Goal: Task Accomplishment & Management: Use online tool/utility

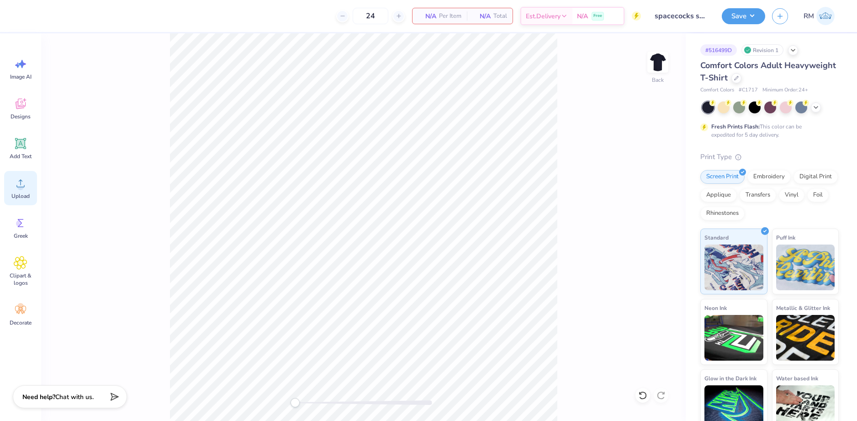
click at [27, 187] on icon at bounding box center [21, 183] width 14 height 14
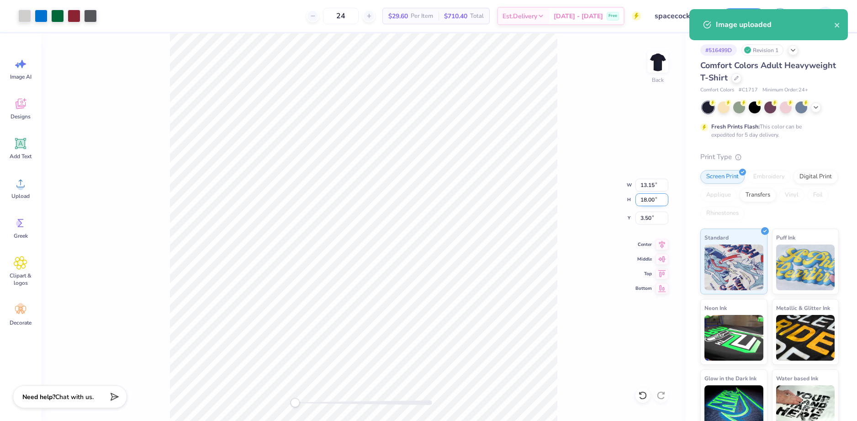
click at [644, 196] on input "18.00" at bounding box center [651, 199] width 33 height 13
type input "15"
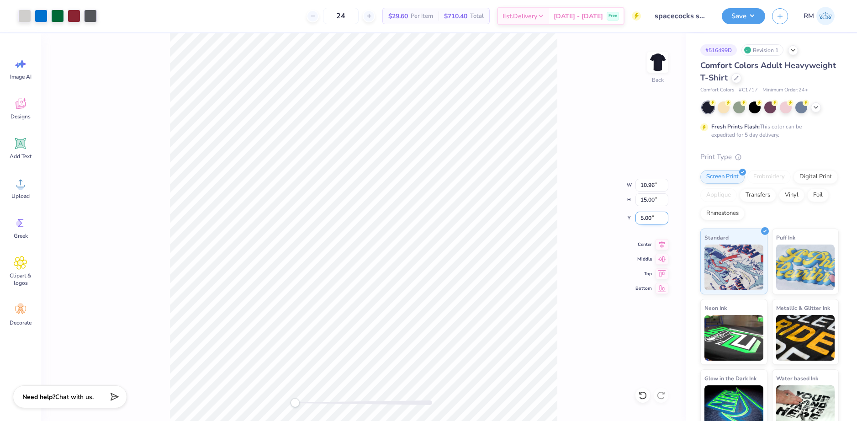
click at [651, 219] on input "5.00" at bounding box center [651, 218] width 33 height 13
type input "3"
click at [660, 242] on icon at bounding box center [662, 243] width 6 height 8
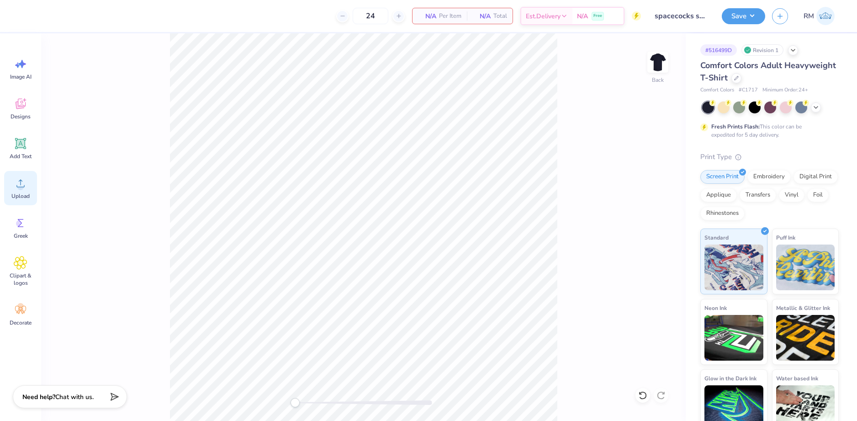
click at [20, 191] on div "Upload" at bounding box center [20, 188] width 33 height 34
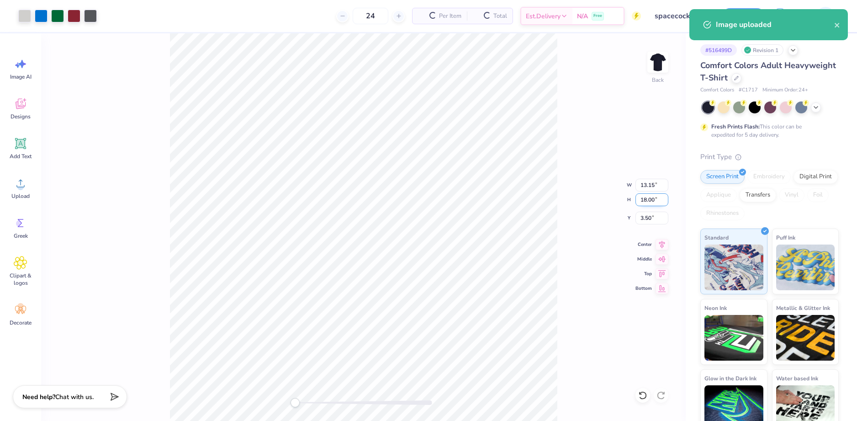
click at [646, 202] on input "18.00" at bounding box center [651, 199] width 33 height 13
type input "15"
click at [662, 246] on icon at bounding box center [662, 243] width 13 height 11
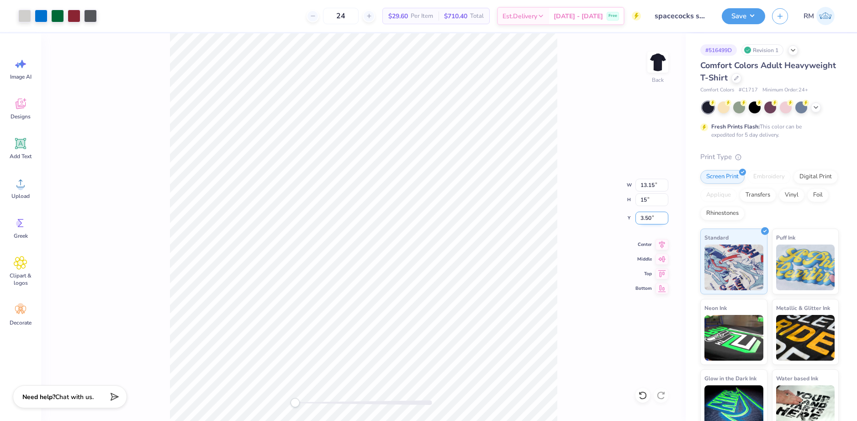
click at [652, 219] on input "3.50" at bounding box center [651, 218] width 33 height 13
type input "3"
click at [641, 203] on input "12.50" at bounding box center [651, 199] width 33 height 13
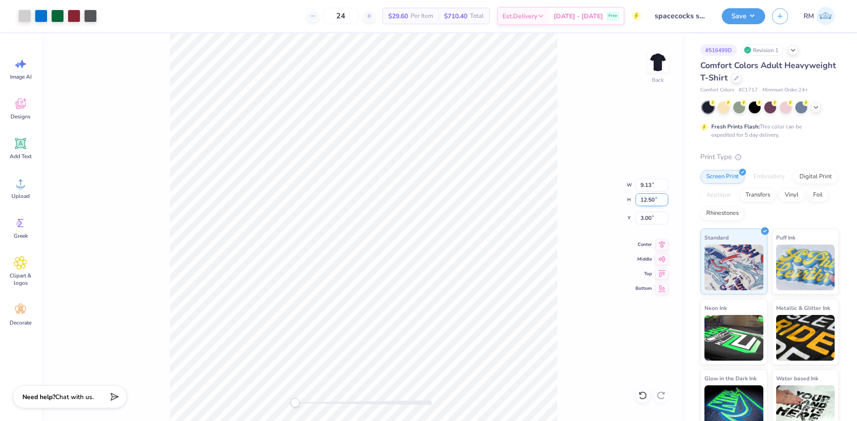
click at [641, 202] on input "12.50" at bounding box center [651, 199] width 33 height 13
type input "15"
click at [751, 21] on button "Save" at bounding box center [743, 15] width 43 height 16
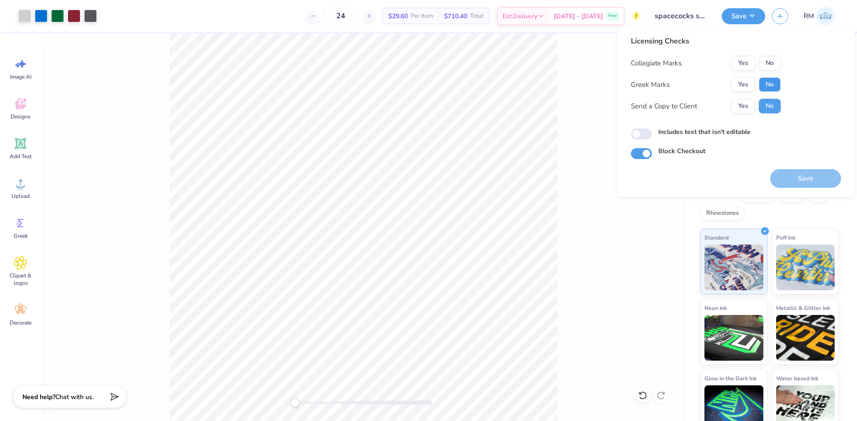
click at [772, 87] on button "No" at bounding box center [770, 84] width 22 height 15
click at [773, 64] on button "No" at bounding box center [770, 63] width 22 height 15
click at [773, 180] on button "Save" at bounding box center [805, 178] width 71 height 19
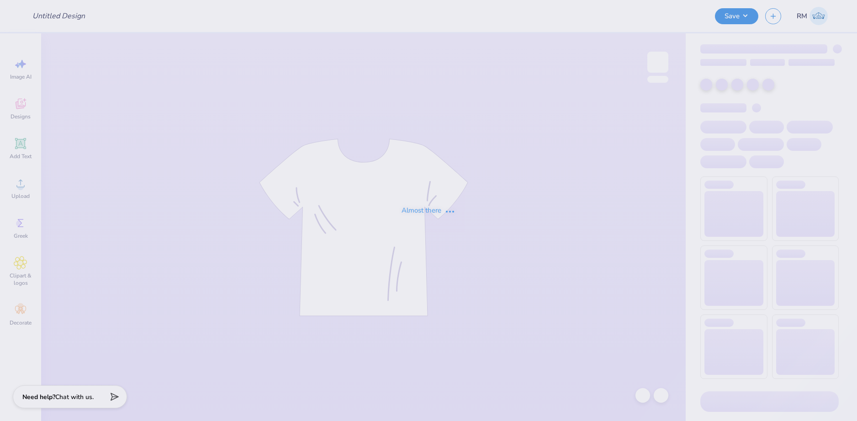
type input "[PERSON_NAME] : [GEOGRAPHIC_DATA]"
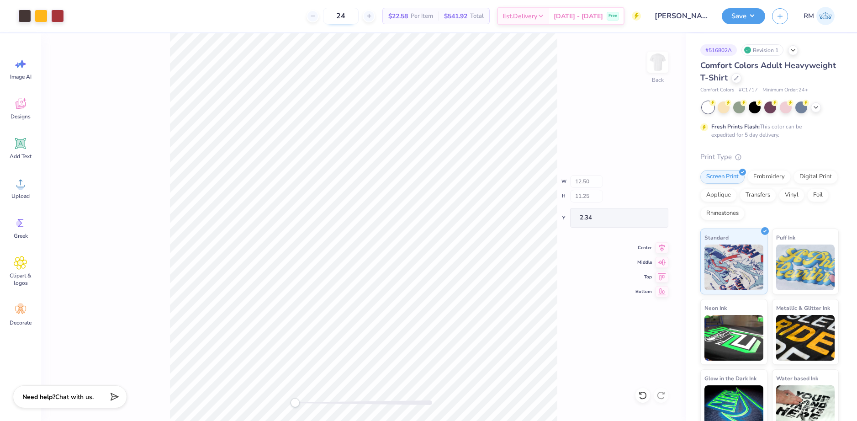
type input "0.76"
type input "0.90"
type input "12.60"
click at [642, 391] on icon at bounding box center [642, 395] width 9 height 9
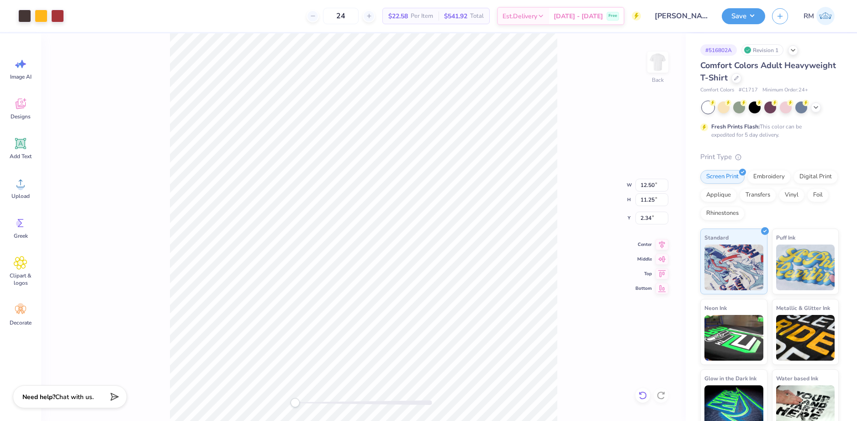
click at [642, 391] on div "Back W 12.50 12.50 " H 11.25 11.25 " Y 2.34 2.34 " Center Middle Top Bottom" at bounding box center [363, 226] width 645 height 387
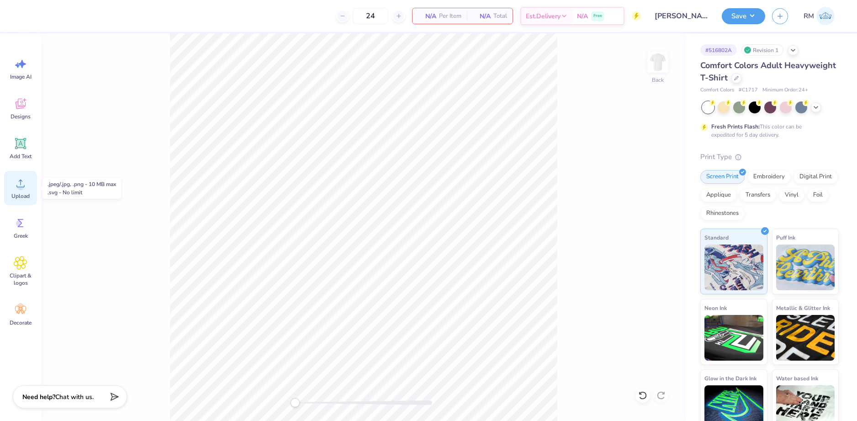
click at [20, 192] on div "Upload" at bounding box center [20, 188] width 33 height 34
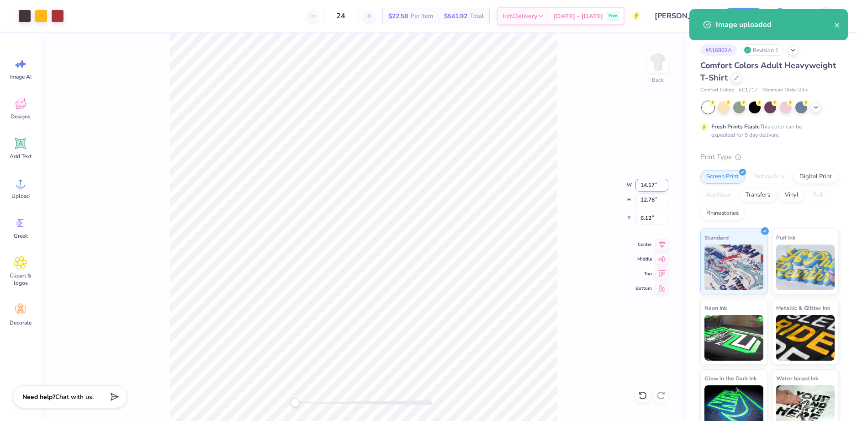
click at [642, 179] on input "14.17" at bounding box center [651, 185] width 33 height 13
click at [644, 185] on input "14.17" at bounding box center [651, 185] width 33 height 13
type input "12.5"
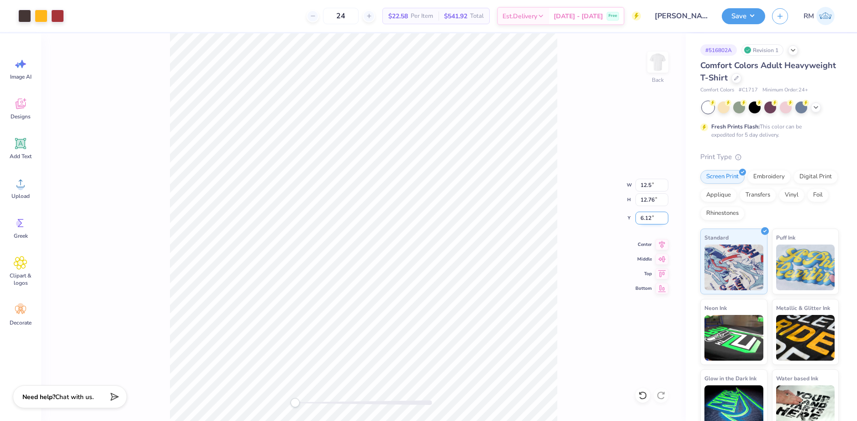
click at [650, 212] on input "6.12" at bounding box center [651, 218] width 33 height 13
type input "3"
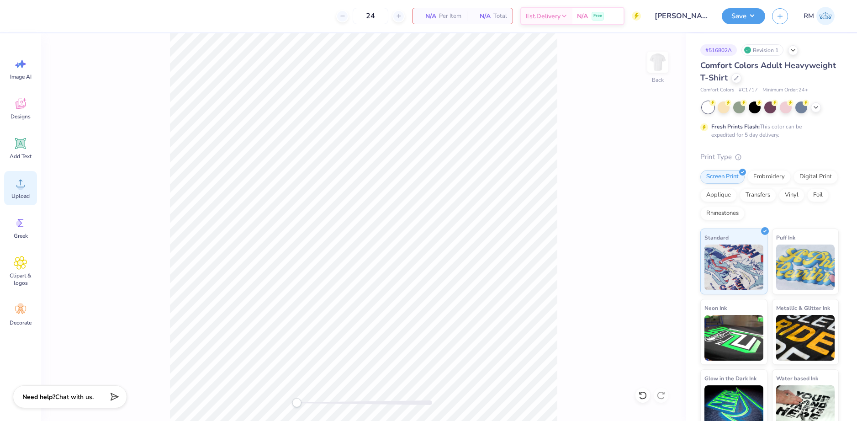
click at [14, 192] on div "Upload" at bounding box center [20, 188] width 33 height 34
click at [17, 186] on icon at bounding box center [20, 184] width 8 height 8
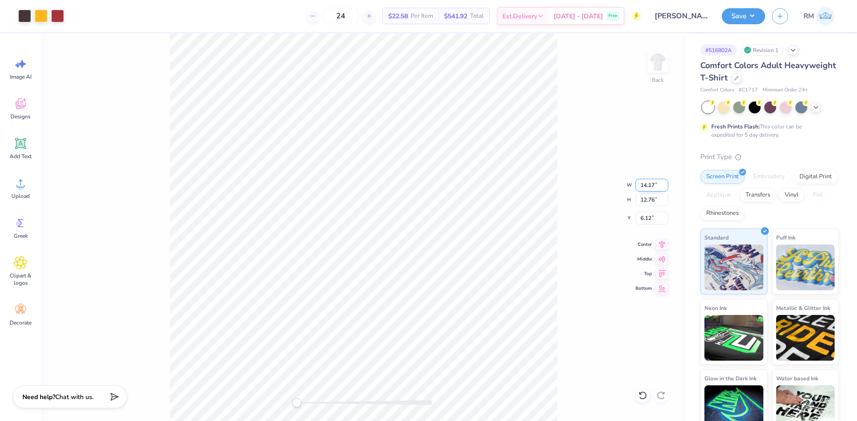
click at [643, 189] on input "14.17" at bounding box center [651, 185] width 33 height 13
type input "12.5"
click at [566, 285] on div "Back W 12.5 12.5 " H 12.76 12.76 " Y 6.12 6.12 " Center Middle Top Bottom" at bounding box center [363, 226] width 645 height 387
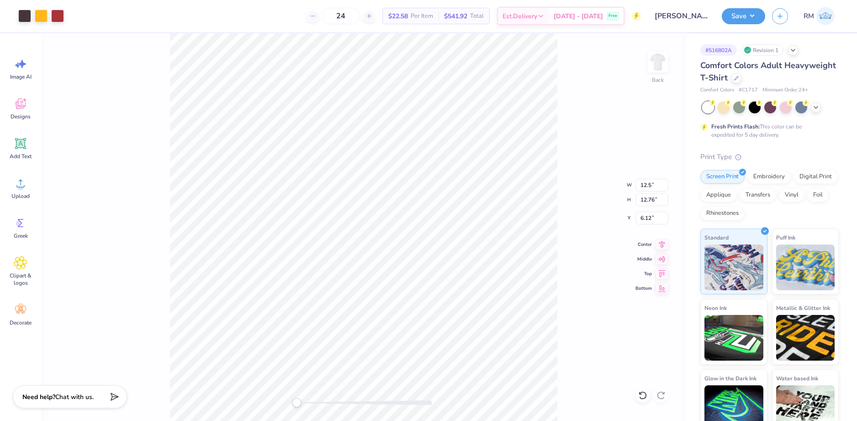
click at [566, 285] on div "Back W 12.5 12.5 " H 12.76 12.76 " Y 6.12 6.12 " Center Middle Top Bottom" at bounding box center [363, 226] width 645 height 387
click at [566, 285] on div "Back W 12.5 H 12.76 Y 6.12 Center Middle Top Bottom" at bounding box center [363, 226] width 645 height 387
click at [643, 221] on input "6.88" at bounding box center [651, 218] width 33 height 13
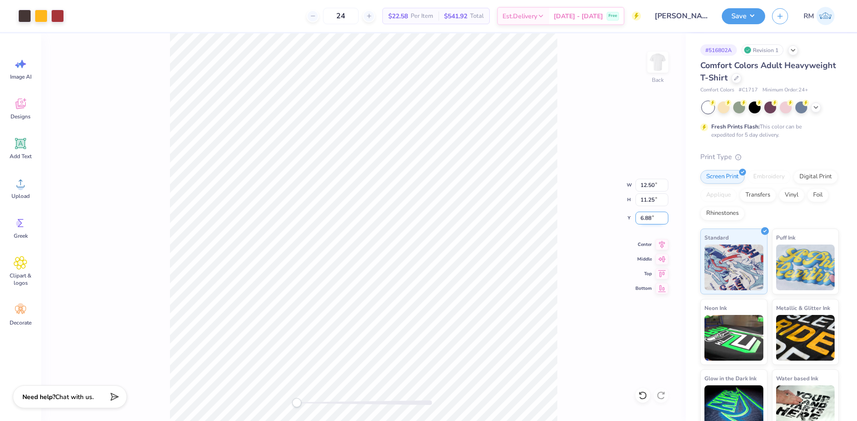
click at [643, 221] on input "6.88" at bounding box center [651, 218] width 33 height 13
type input "3"
click at [663, 249] on div "Back W 12.50 12.50 " H 11.25 11.25 " Y 3 3 " Center Middle Top Bottom" at bounding box center [363, 226] width 645 height 387
click at [660, 242] on icon at bounding box center [662, 243] width 6 height 8
click at [591, 256] on div "Back W 12.50 12.50 " H 11.25 11.25 " Y 3.00 3.00 " Center Middle Top Bottom" at bounding box center [363, 226] width 645 height 387
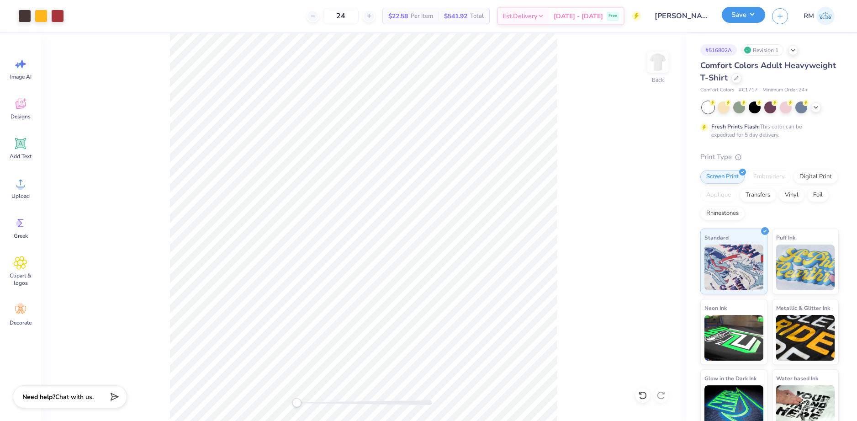
click at [745, 18] on button "Save" at bounding box center [743, 15] width 43 height 16
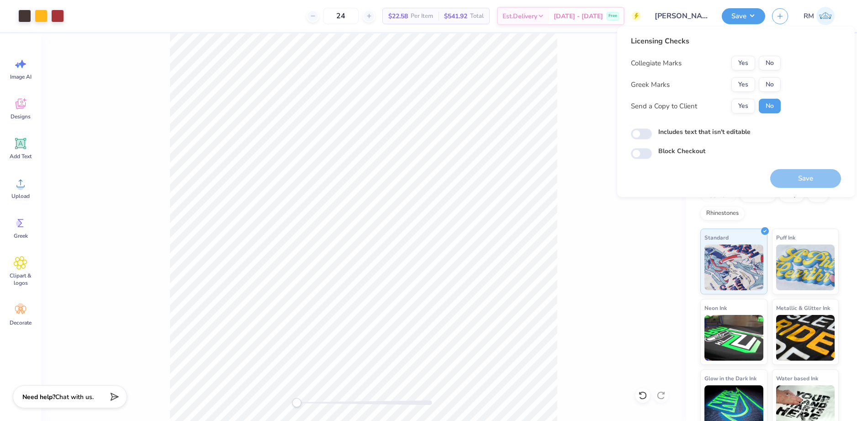
click at [749, 77] on div "Collegiate Marks Yes No Greek Marks Yes No Send a Copy to Client Yes No" at bounding box center [706, 85] width 150 height 58
click at [748, 82] on button "Yes" at bounding box center [743, 84] width 24 height 15
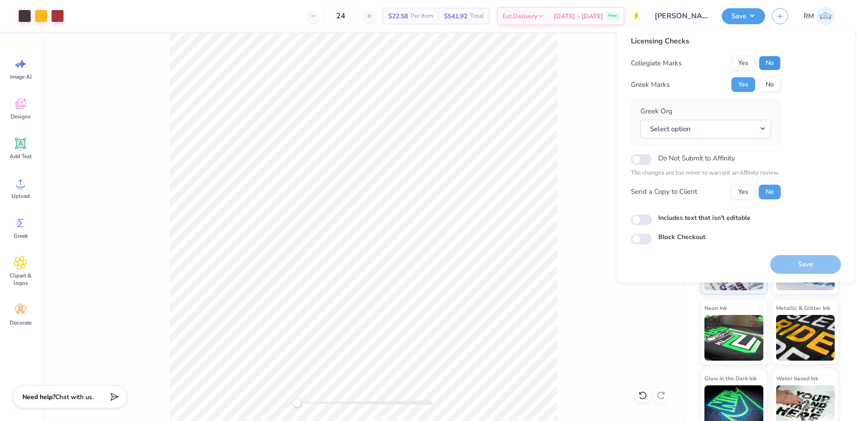
click at [767, 60] on button "No" at bounding box center [770, 63] width 22 height 15
click at [762, 87] on button "No" at bounding box center [770, 84] width 22 height 15
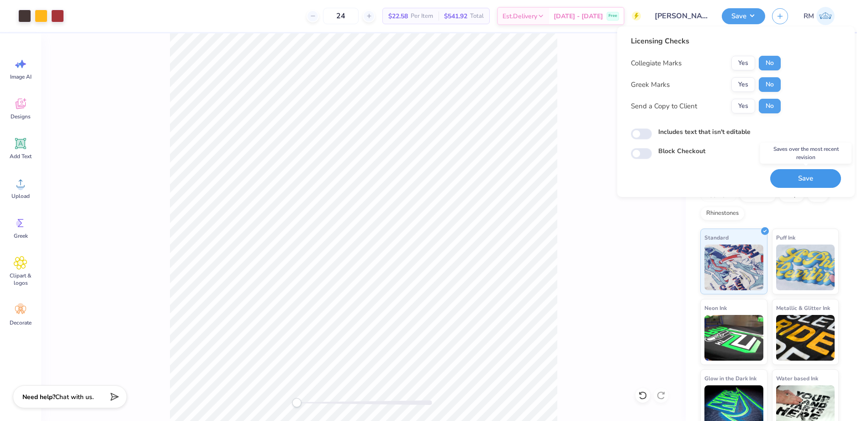
click at [806, 173] on button "Save" at bounding box center [805, 178] width 71 height 19
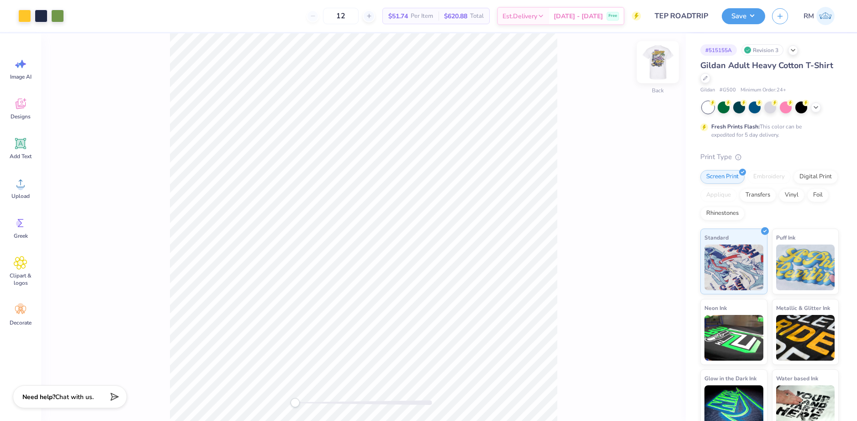
click at [653, 59] on img at bounding box center [658, 62] width 37 height 37
click at [91, 16] on div at bounding box center [90, 15] width 13 height 13
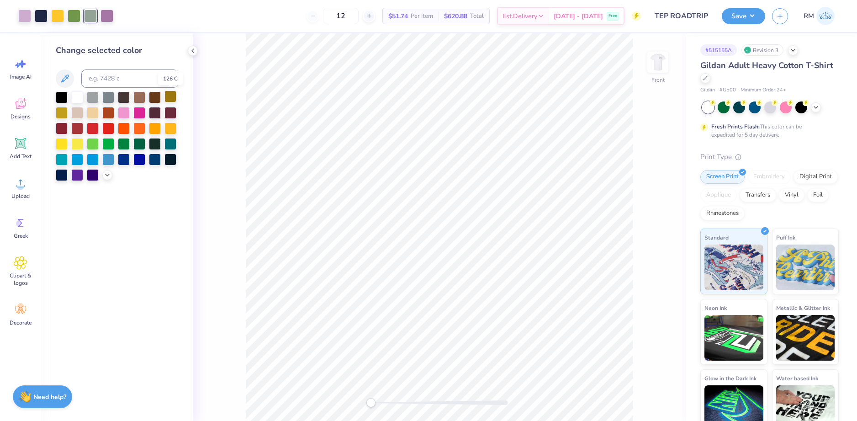
click at [172, 97] on div at bounding box center [170, 96] width 12 height 12
click at [62, 99] on div at bounding box center [62, 96] width 12 height 12
click at [90, 178] on div at bounding box center [93, 174] width 12 height 12
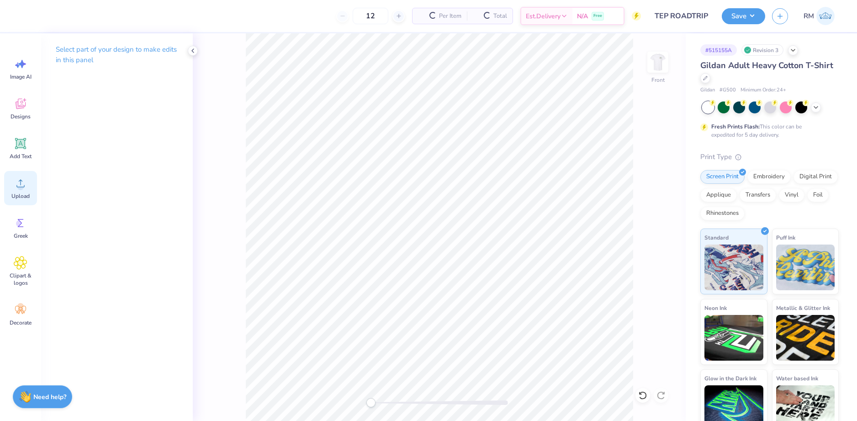
click at [12, 189] on div "Upload" at bounding box center [20, 188] width 33 height 34
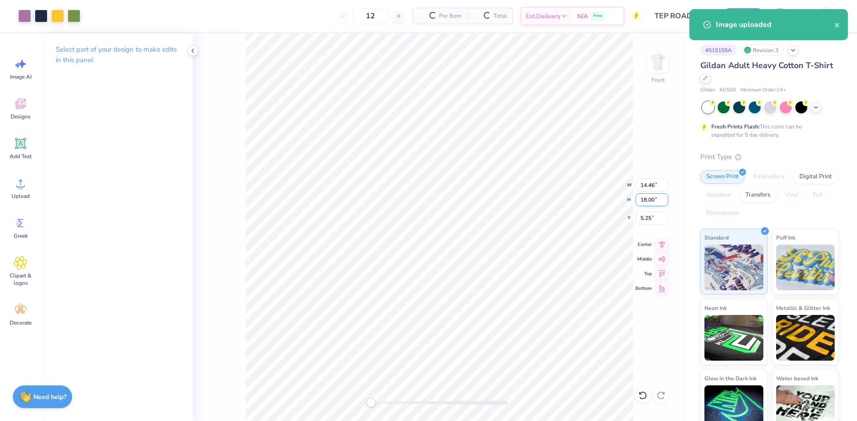
click at [645, 197] on input "18.00" at bounding box center [651, 199] width 33 height 13
type input "15"
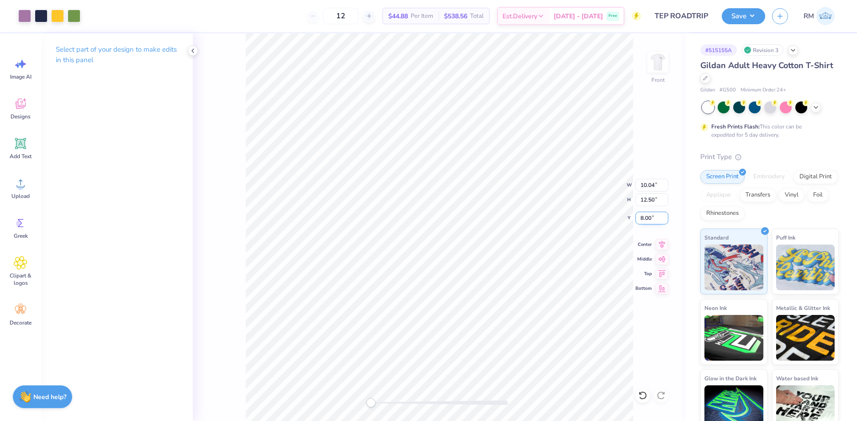
click at [649, 219] on input "8.00" at bounding box center [651, 218] width 33 height 13
type input "3"
click at [650, 197] on input "12.50" at bounding box center [651, 199] width 33 height 13
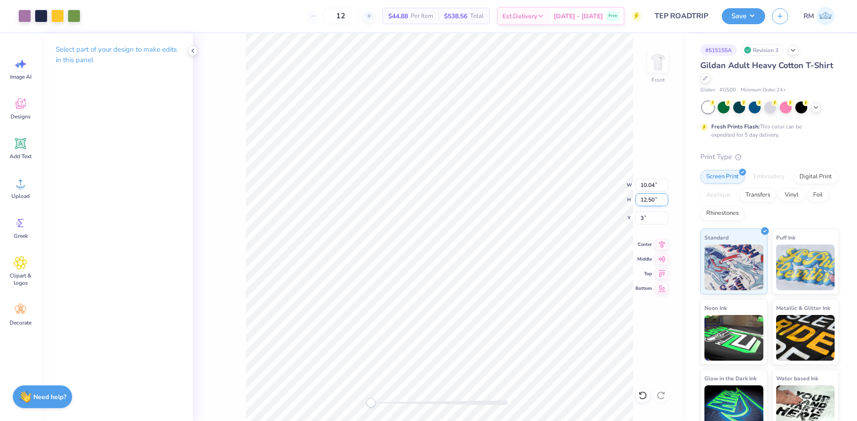
click at [650, 197] on input "12.50" at bounding box center [651, 199] width 33 height 13
type input "15"
click at [644, 394] on icon at bounding box center [642, 395] width 9 height 9
click at [644, 212] on input "1.75" at bounding box center [651, 218] width 33 height 13
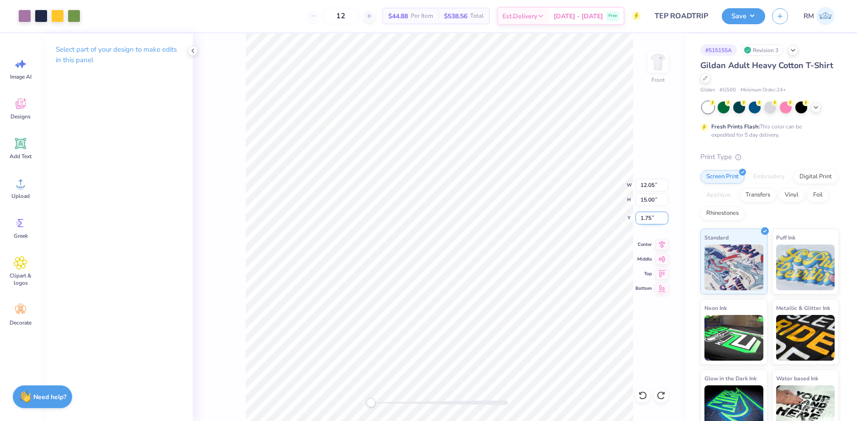
click at [644, 216] on input "1.75" at bounding box center [651, 218] width 33 height 13
type input "3"
click at [659, 248] on icon at bounding box center [662, 243] width 13 height 11
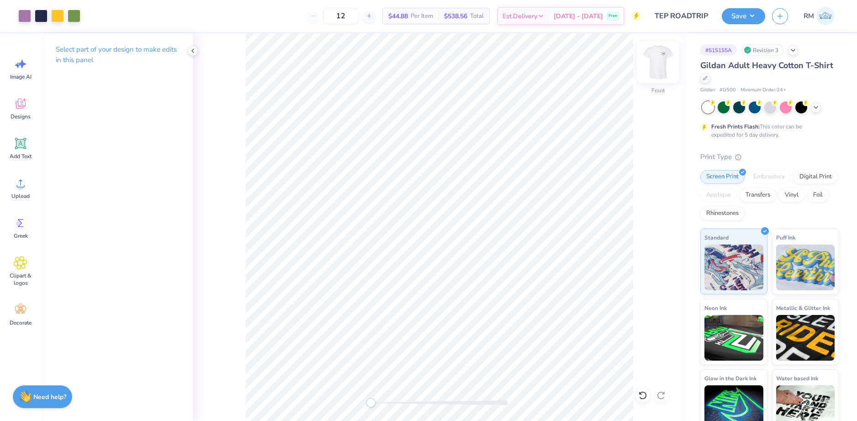
click at [650, 70] on img at bounding box center [658, 62] width 37 height 37
click at [18, 185] on circle at bounding box center [20, 187] width 6 height 6
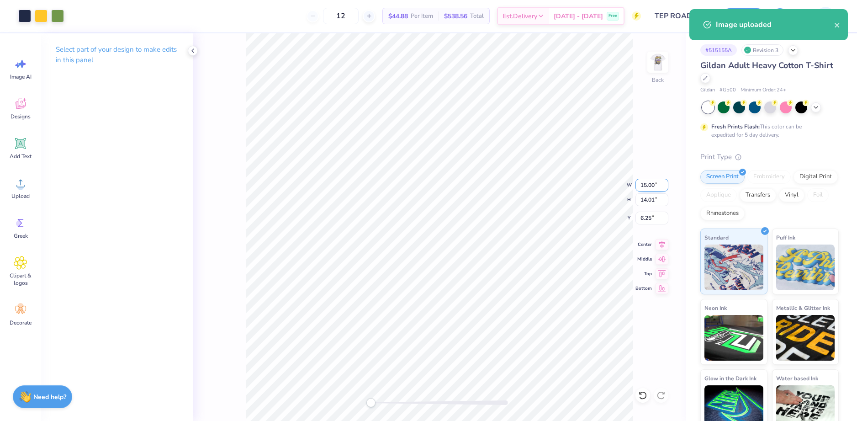
click at [646, 187] on input "15.00" at bounding box center [651, 185] width 33 height 13
type input "3.5"
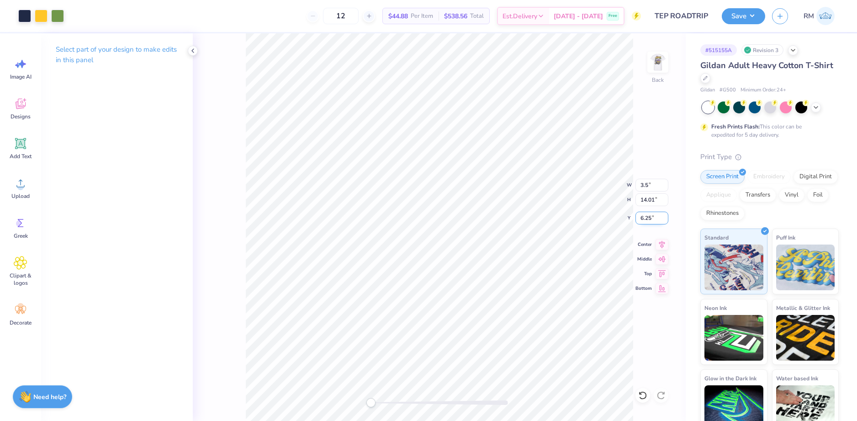
click at [649, 216] on input "6.25" at bounding box center [651, 218] width 33 height 13
type input "3"
click at [647, 186] on input "3.5" at bounding box center [651, 185] width 33 height 13
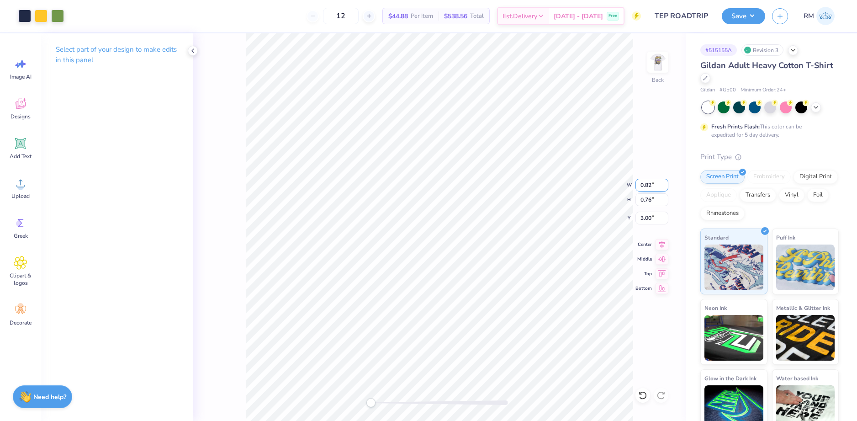
click at [651, 182] on input "0.82" at bounding box center [651, 185] width 33 height 13
click at [625, 180] on div "Back W 0.82 0.82 " H 0.76 0.76 " Y 3.00 3.00 " Center Middle Top Bottom" at bounding box center [439, 226] width 493 height 387
click at [656, 218] on input "1.75" at bounding box center [651, 218] width 33 height 13
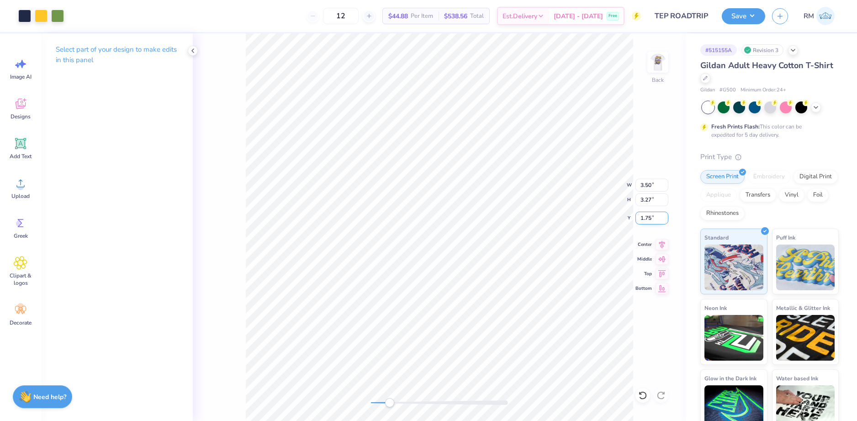
click at [656, 218] on input "1.75" at bounding box center [651, 218] width 33 height 13
type input "3"
click at [742, 15] on button "Save" at bounding box center [743, 15] width 43 height 16
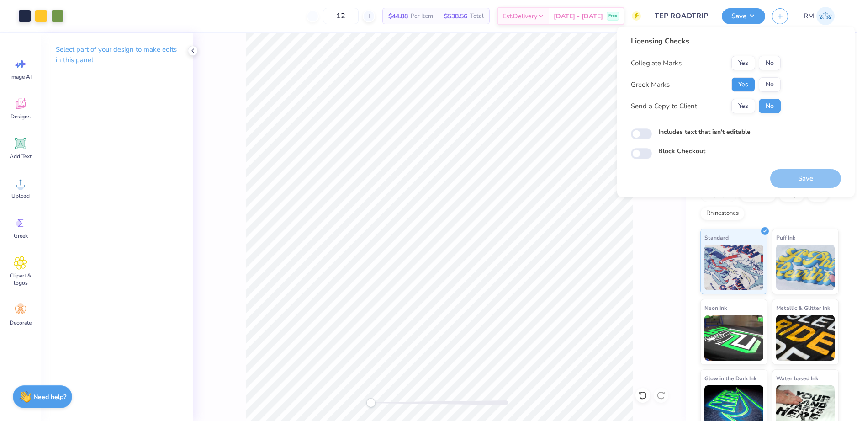
click at [751, 79] on button "Yes" at bounding box center [743, 84] width 24 height 15
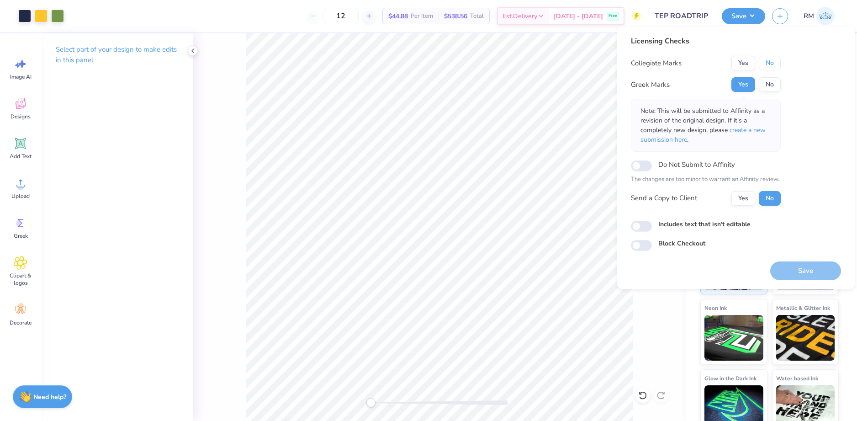
click at [771, 62] on button "No" at bounding box center [770, 63] width 22 height 15
click at [755, 129] on span "create a new submission here" at bounding box center [702, 135] width 125 height 18
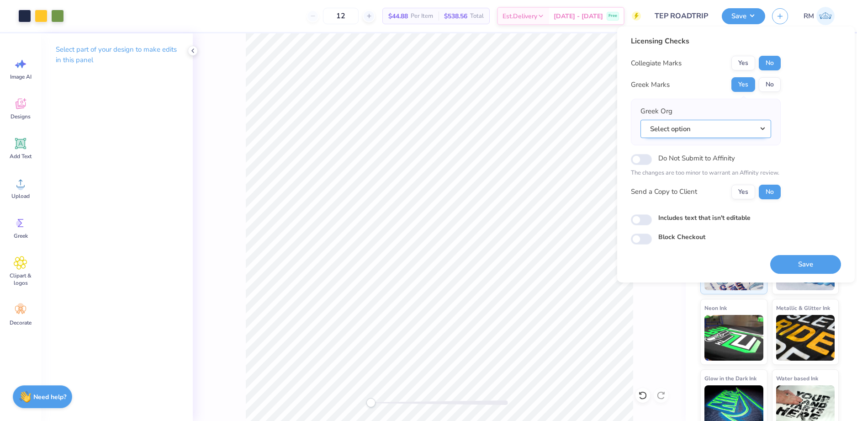
click at [677, 127] on button "Select option" at bounding box center [705, 129] width 131 height 19
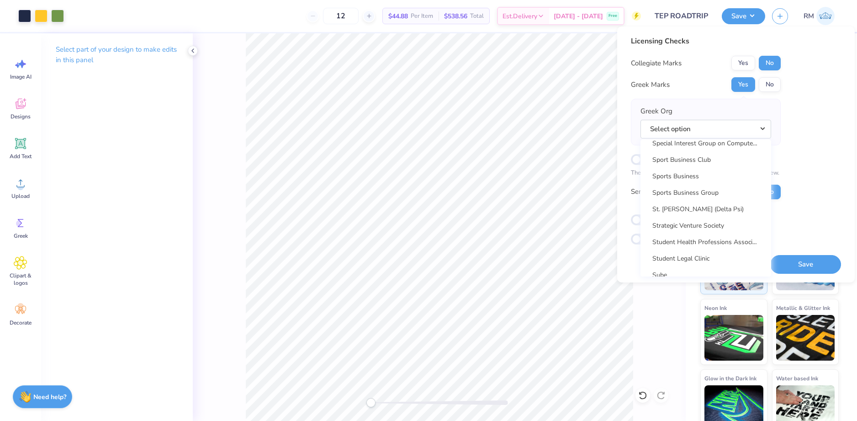
scroll to position [6578, 0]
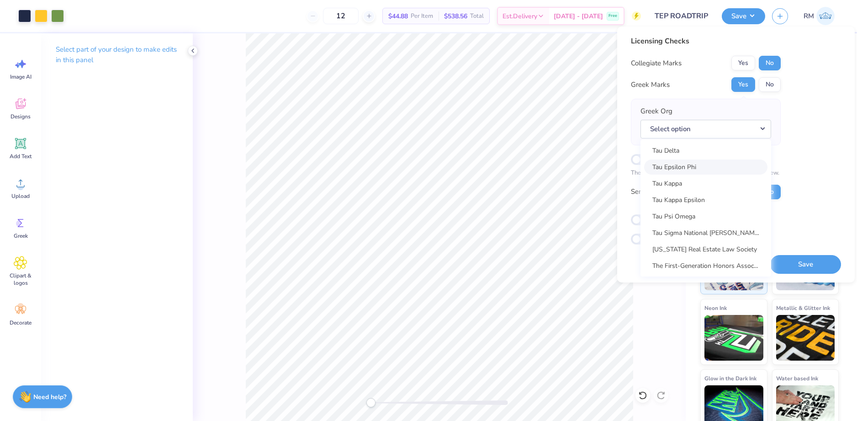
click at [696, 166] on link "Tau Epsilon Phi" at bounding box center [705, 166] width 123 height 15
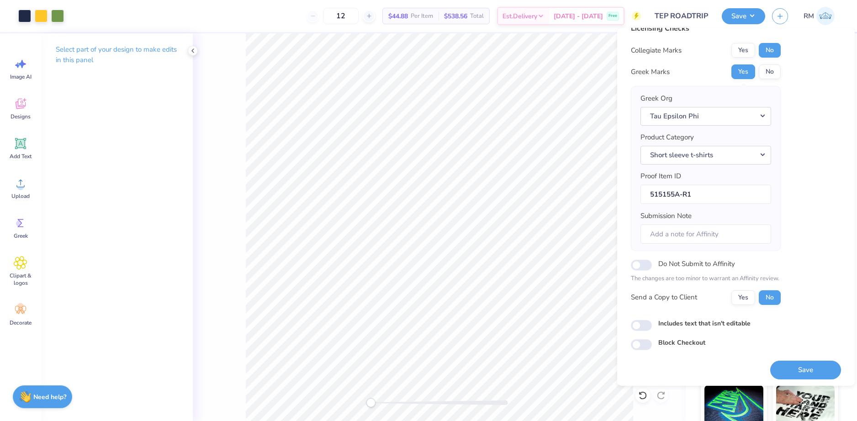
scroll to position [16, 0]
click at [795, 367] on button "Save" at bounding box center [805, 367] width 71 height 19
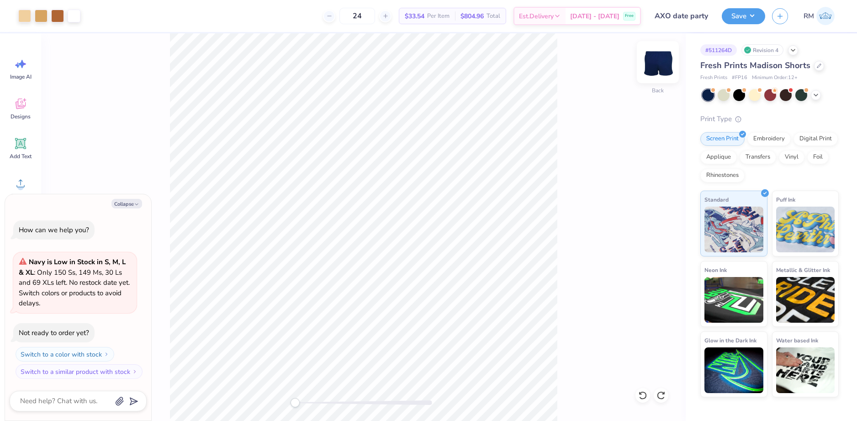
click at [656, 69] on img at bounding box center [658, 62] width 37 height 37
click at [655, 67] on img at bounding box center [658, 62] width 37 height 37
click at [119, 200] on button "Collapse" at bounding box center [126, 204] width 31 height 10
type textarea "x"
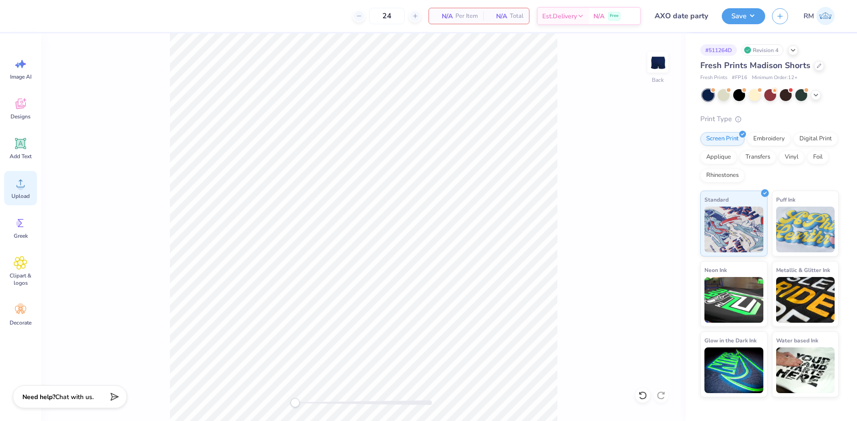
click at [17, 196] on span "Upload" at bounding box center [20, 195] width 18 height 7
click at [15, 185] on icon at bounding box center [21, 183] width 14 height 14
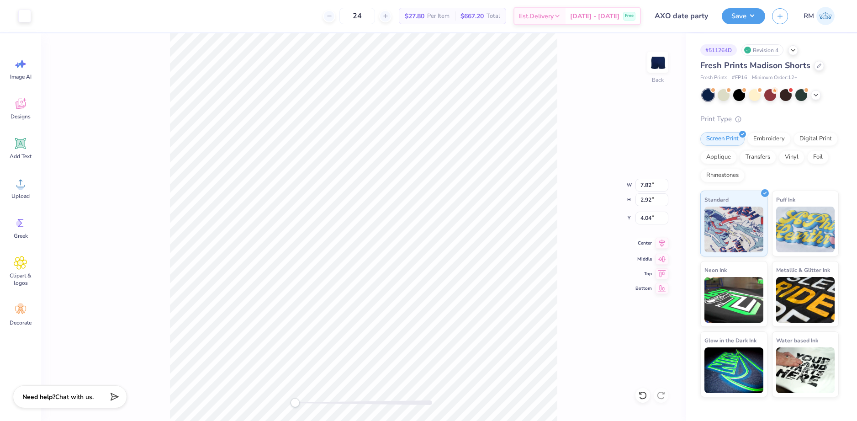
click at [661, 241] on icon at bounding box center [662, 243] width 13 height 11
click at [640, 219] on input "4.04" at bounding box center [651, 218] width 33 height 13
type input "4"
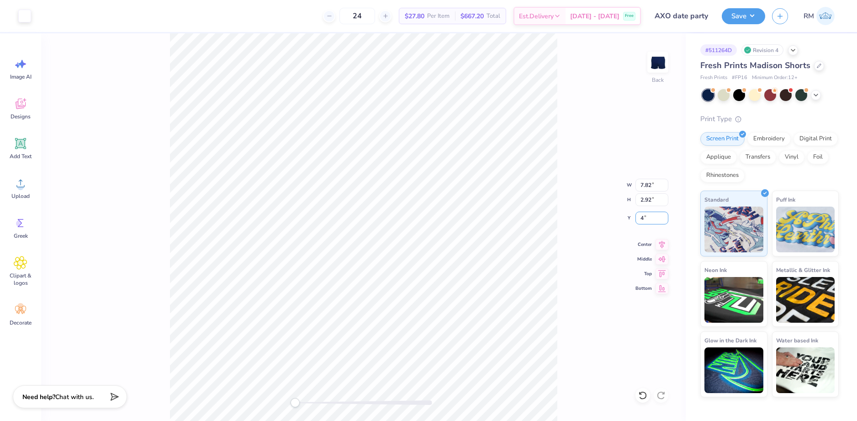
drag, startPoint x: 649, startPoint y: 217, endPoint x: 630, endPoint y: 217, distance: 19.2
click at [630, 217] on div "Back W 7.82 7.82 " H 2.92 2.92 " Y 4 4 " Center Middle Top Bottom" at bounding box center [363, 226] width 645 height 387
click at [647, 218] on input "4.00" at bounding box center [651, 218] width 33 height 13
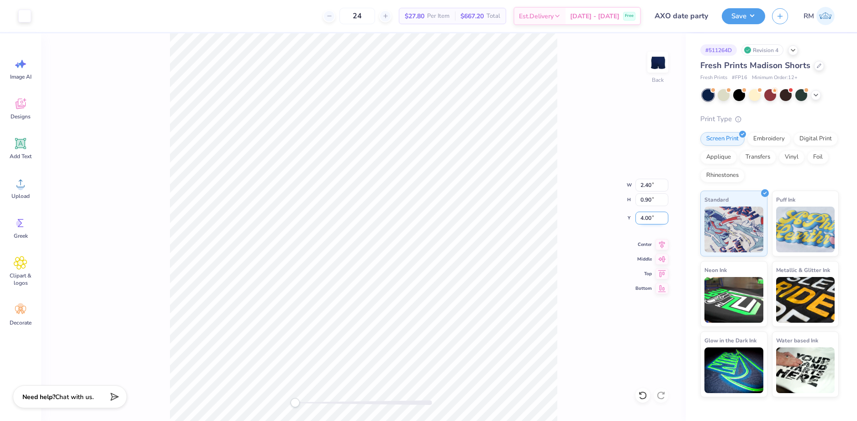
type input "9"
type input "8.5"
drag, startPoint x: 657, startPoint y: 187, endPoint x: 619, endPoint y: 186, distance: 37.9
click at [619, 186] on div "Back W 2.40 2.40 " H 0.90 0.90 " Y 8.5 8.5 " Center Middle Top Bottom" at bounding box center [363, 226] width 645 height 387
click at [651, 186] on input "2.40" at bounding box center [651, 185] width 33 height 13
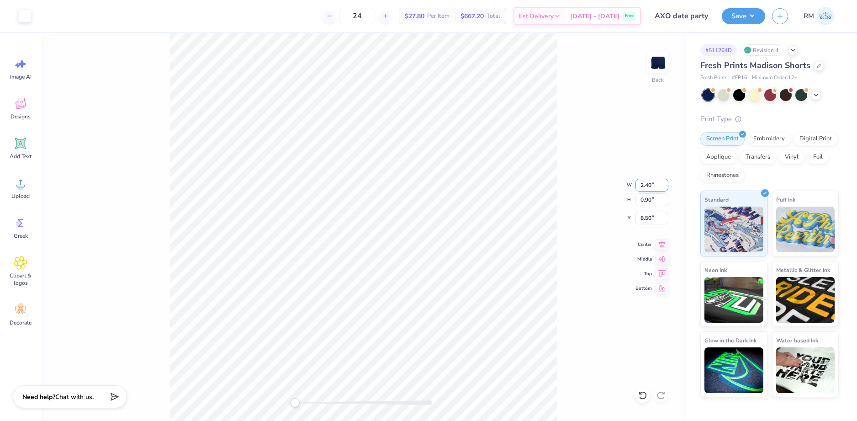
click at [651, 186] on input "2.40" at bounding box center [651, 185] width 33 height 13
click at [649, 200] on input "0.90" at bounding box center [651, 199] width 33 height 13
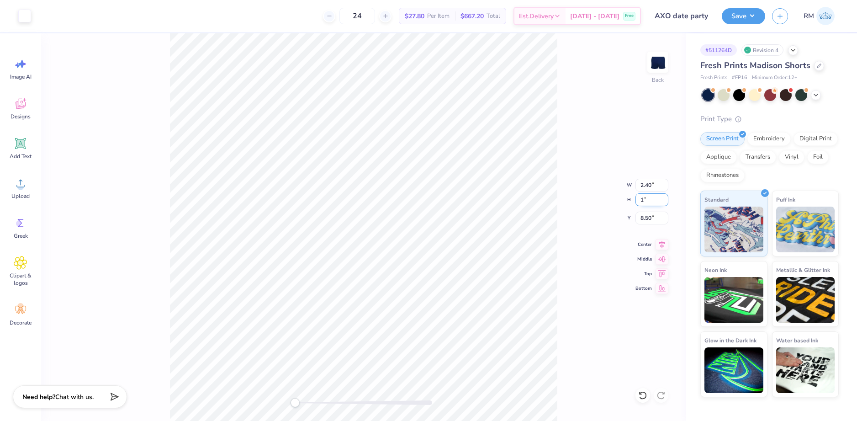
type input "1"
click at [640, 219] on input "8.50" at bounding box center [651, 218] width 33 height 13
click at [652, 201] on input "1.11" at bounding box center [651, 199] width 33 height 13
type input "1"
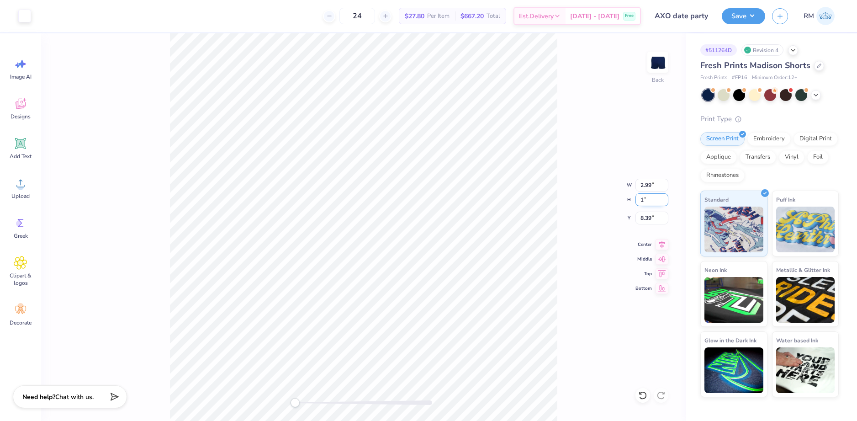
click at [650, 201] on input "1" at bounding box center [651, 199] width 33 height 13
click at [567, 289] on div "Back W 2.99 2.99 " H 1 1 " Y 8.39 8.39 " Center Middle Top Bottom" at bounding box center [363, 226] width 645 height 387
drag, startPoint x: 567, startPoint y: 289, endPoint x: 565, endPoint y: 280, distance: 8.4
click at [565, 280] on div "Back W 2.99 2.99 " H 1 1 " Y 8.39 8.39 " Center Middle Top Bottom" at bounding box center [363, 226] width 645 height 387
click at [665, 197] on input "0.91" at bounding box center [651, 199] width 33 height 13
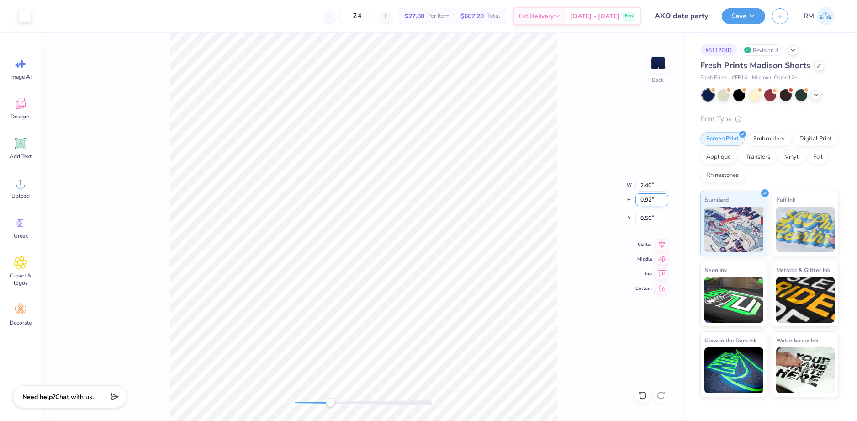
click at [665, 197] on input "0.92" at bounding box center [651, 199] width 33 height 13
click at [665, 197] on input "0.93" at bounding box center [651, 199] width 33 height 13
click at [665, 197] on input "1.05" at bounding box center [651, 199] width 33 height 13
click at [664, 199] on input "1.04" at bounding box center [651, 199] width 33 height 13
click at [664, 200] on input "1.03" at bounding box center [651, 199] width 33 height 13
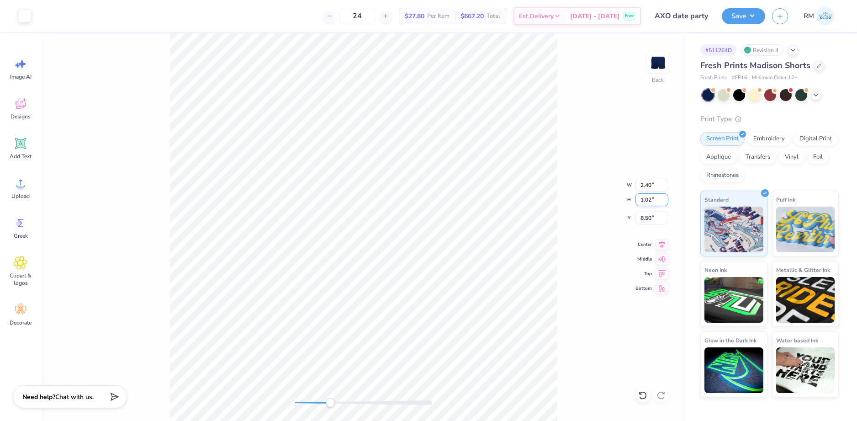
click at [664, 200] on input "1.02" at bounding box center [651, 199] width 33 height 13
click at [664, 200] on input "1.01" at bounding box center [651, 199] width 33 height 13
click at [661, 200] on input "1.01" at bounding box center [651, 199] width 33 height 13
type input "1"
click at [665, 201] on input "1" at bounding box center [651, 199] width 33 height 13
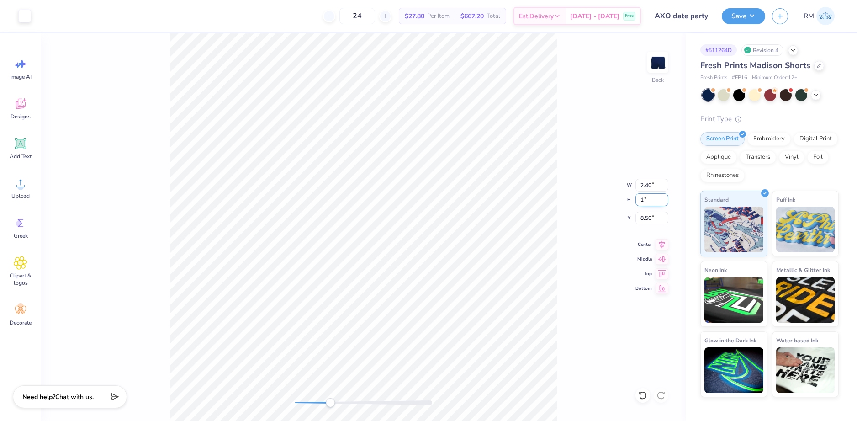
click at [655, 201] on input "1" at bounding box center [651, 199] width 33 height 13
click at [643, 218] on input "8.50" at bounding box center [651, 218] width 33 height 13
click at [642, 218] on input "8.50" at bounding box center [651, 218] width 33 height 13
click at [643, 216] on input "8.39" at bounding box center [651, 218] width 33 height 13
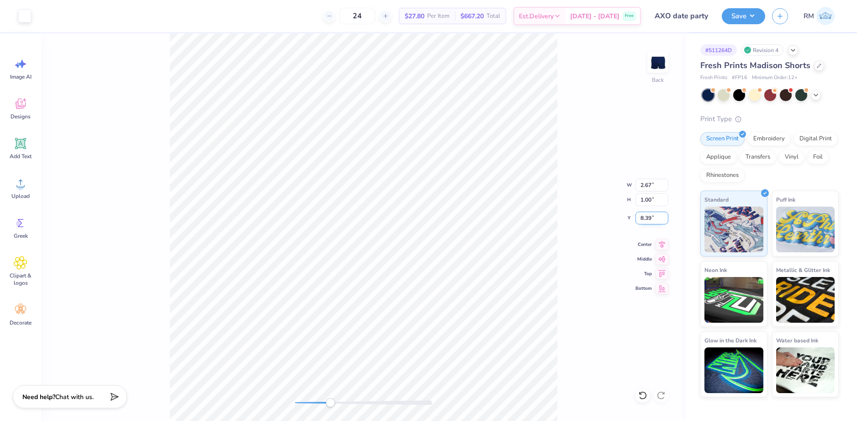
click at [643, 216] on input "8.39" at bounding box center [651, 218] width 33 height 13
type input "8.5"
click at [661, 239] on icon at bounding box center [662, 243] width 13 height 11
click at [662, 241] on icon at bounding box center [662, 243] width 6 height 8
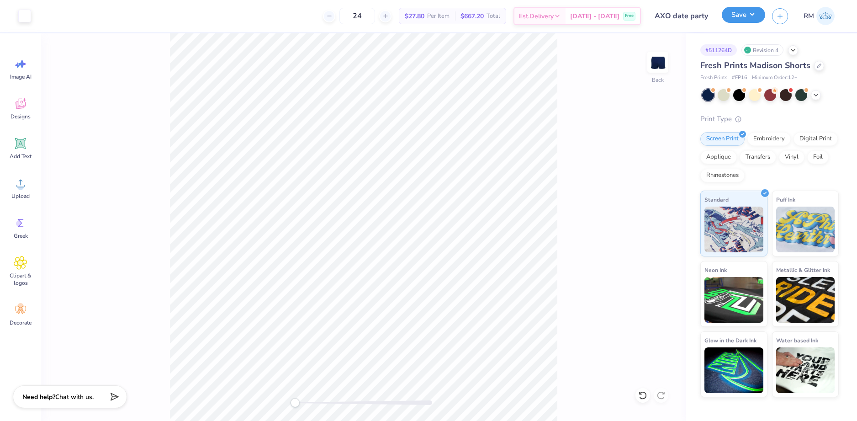
click at [741, 16] on button "Save" at bounding box center [743, 15] width 43 height 16
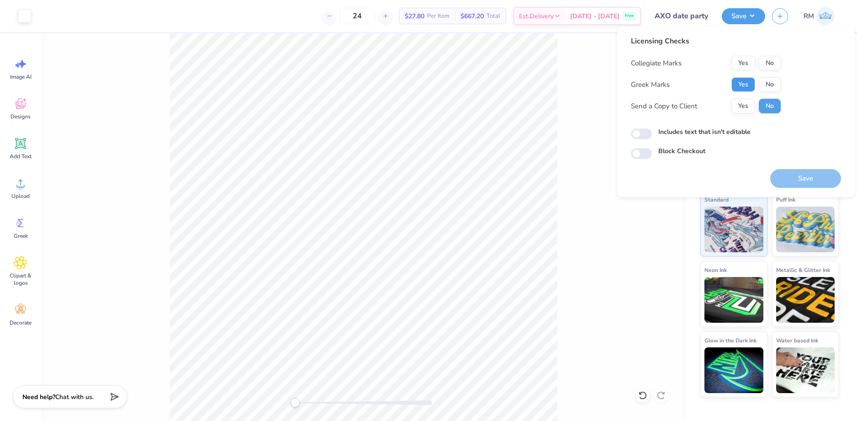
click at [735, 79] on button "Yes" at bounding box center [743, 84] width 24 height 15
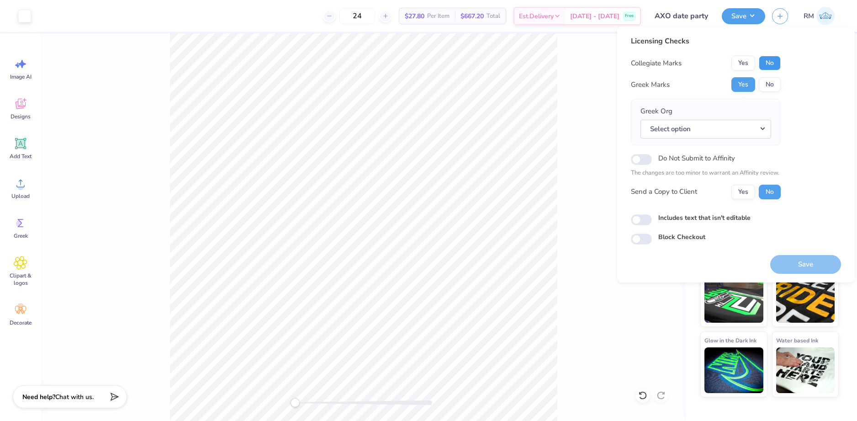
click at [764, 61] on button "No" at bounding box center [770, 63] width 22 height 15
click at [714, 134] on button "Select option" at bounding box center [705, 129] width 131 height 19
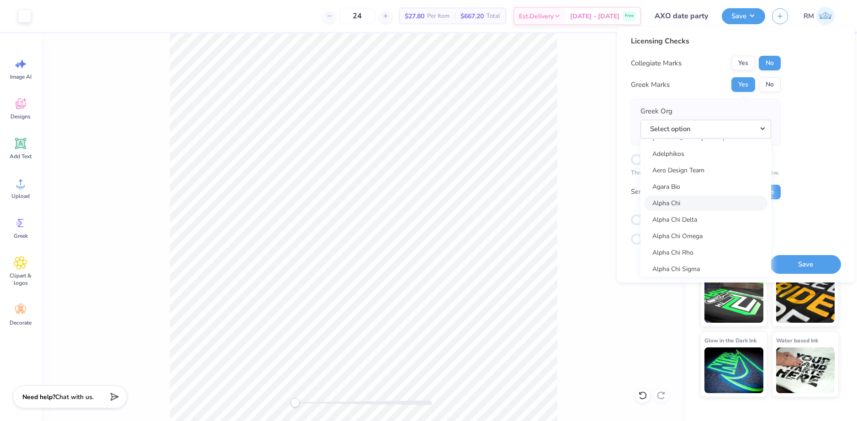
scroll to position [46, 0]
click at [701, 230] on link "Alpha Chi Omega" at bounding box center [705, 236] width 123 height 15
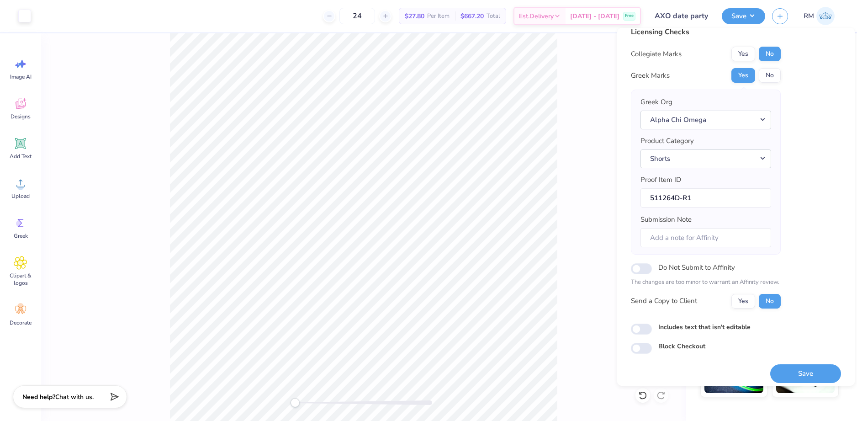
scroll to position [16, 0]
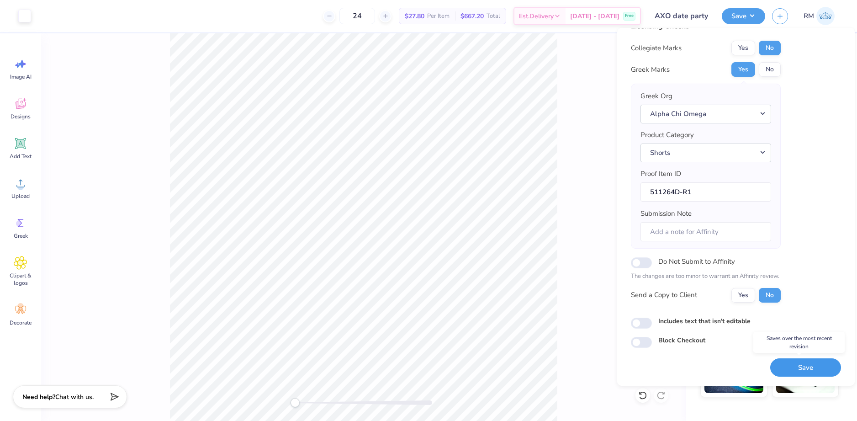
click at [800, 368] on button "Save" at bounding box center [805, 367] width 71 height 19
